Goal: Check status: Check status

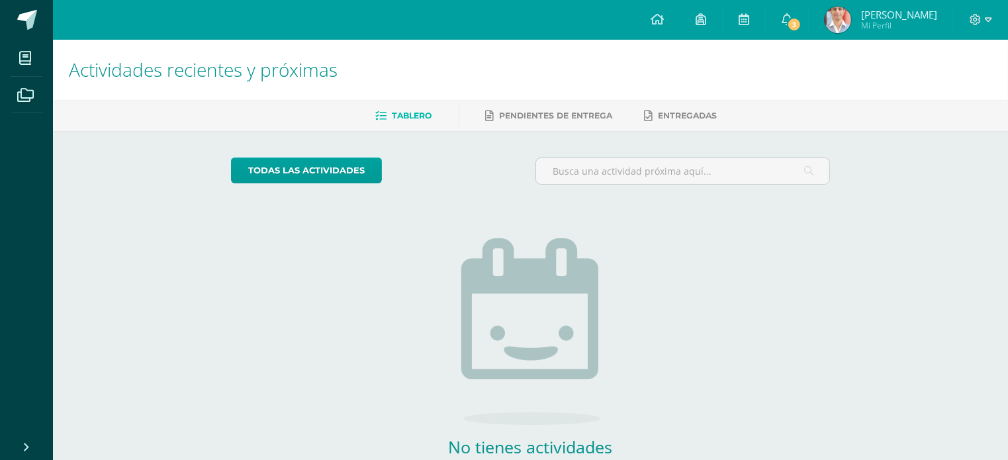
click at [843, 21] on img at bounding box center [838, 20] width 26 height 26
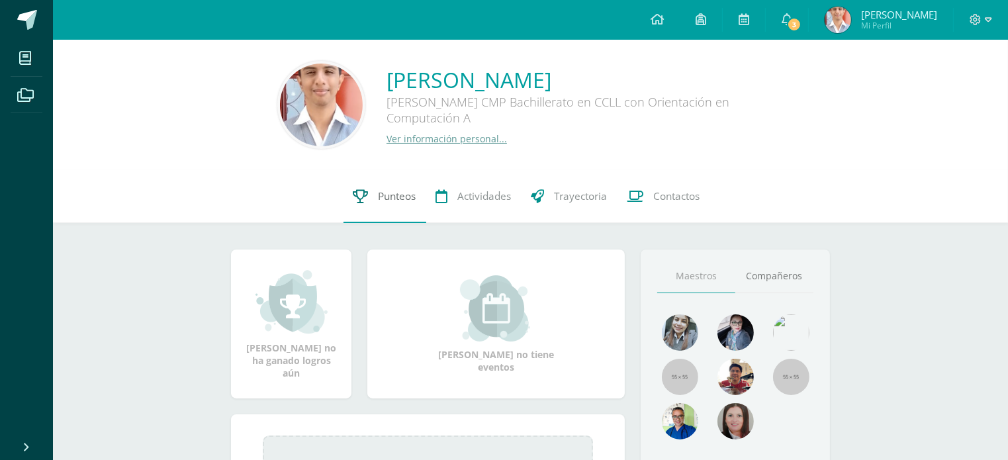
click at [367, 206] on link "Punteos" at bounding box center [385, 196] width 83 height 53
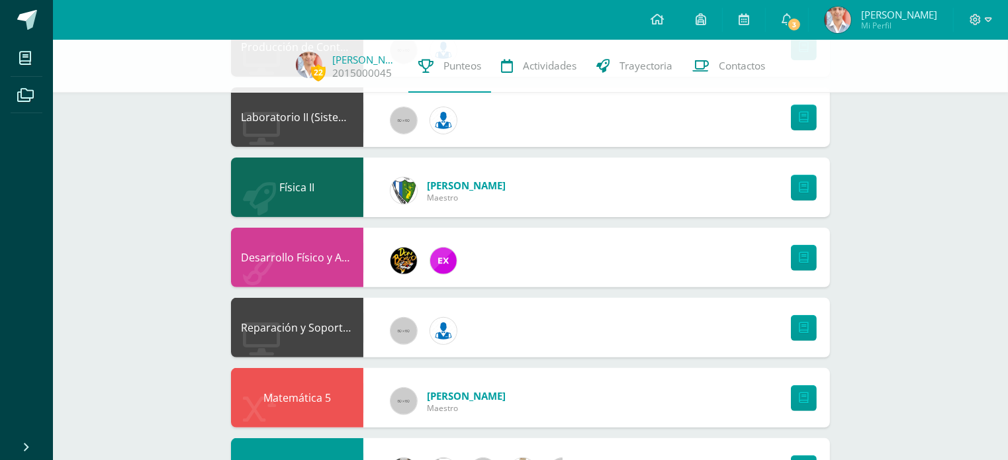
scroll to position [331, 0]
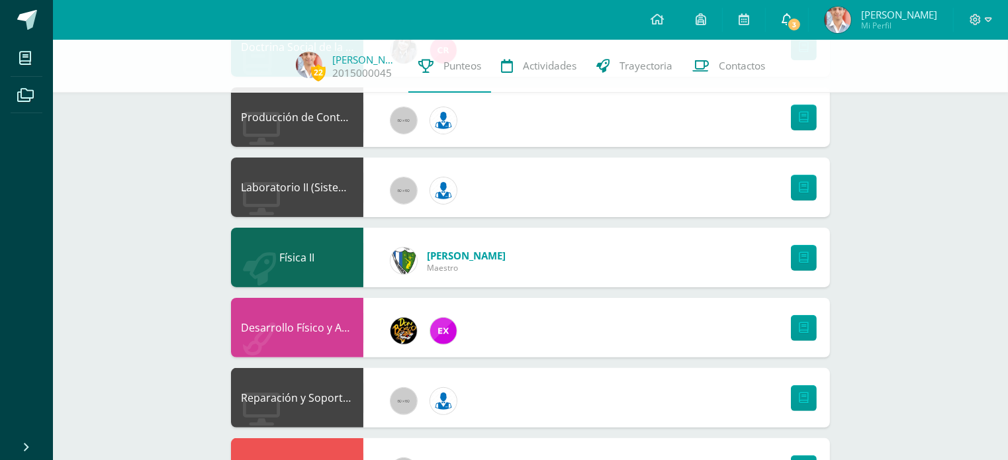
click at [790, 23] on icon at bounding box center [787, 19] width 11 height 12
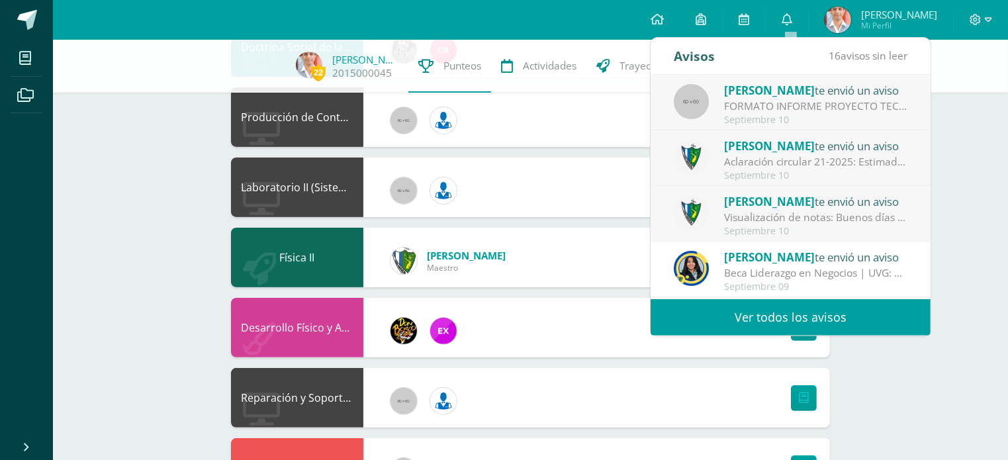
click at [990, 172] on div "22 [PERSON_NAME] 2015000045 Punteos Actividades Trayectoria Contactos Pendiente…" at bounding box center [530, 467] width 955 height 1517
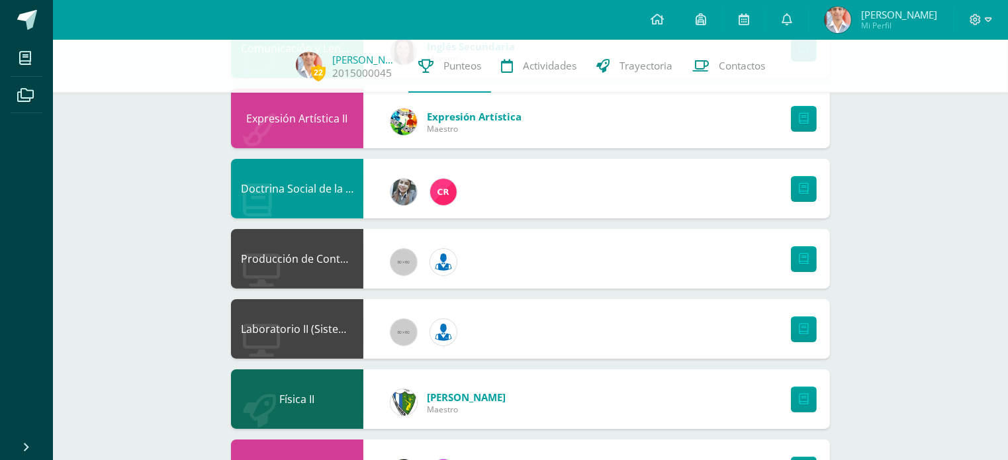
scroll to position [265, 0]
